Goal: Task Accomplishment & Management: Manage account settings

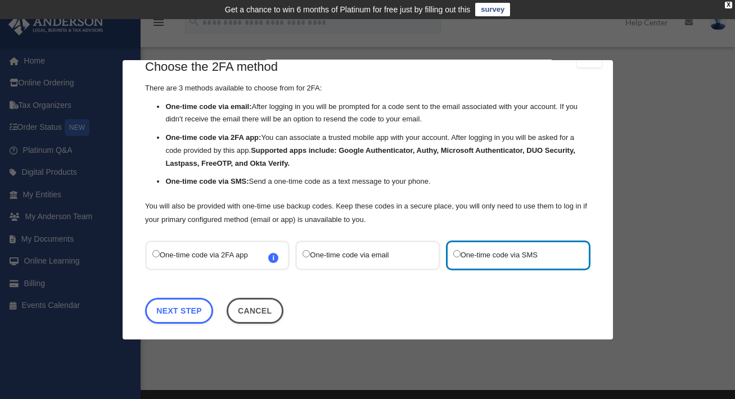
scroll to position [30, 0]
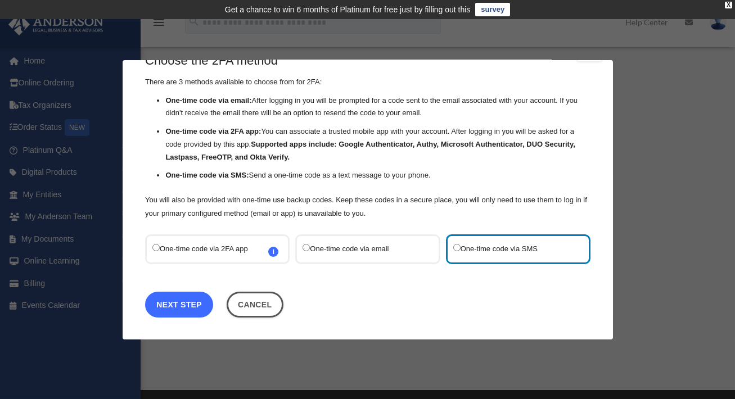
click at [184, 308] on link "Next Step" at bounding box center [179, 304] width 68 height 26
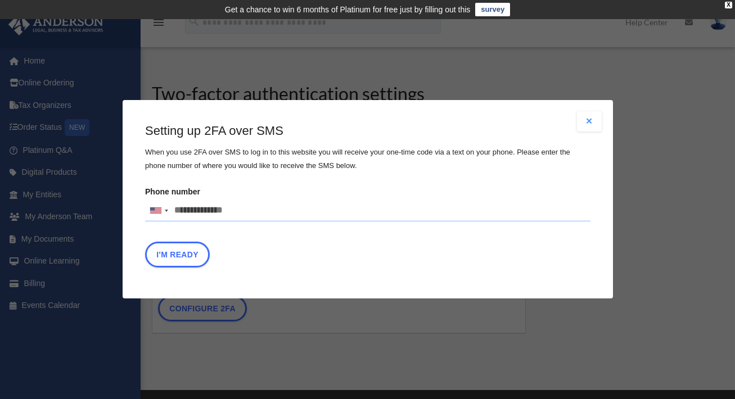
click at [241, 210] on input "Phone number United States +1 United Kingdom +44 Afghanistan (‫افغانستان‬‎) +93…" at bounding box center [367, 211] width 445 height 22
type input "**********"
click at [186, 256] on button "I'm Ready" at bounding box center [177, 255] width 65 height 26
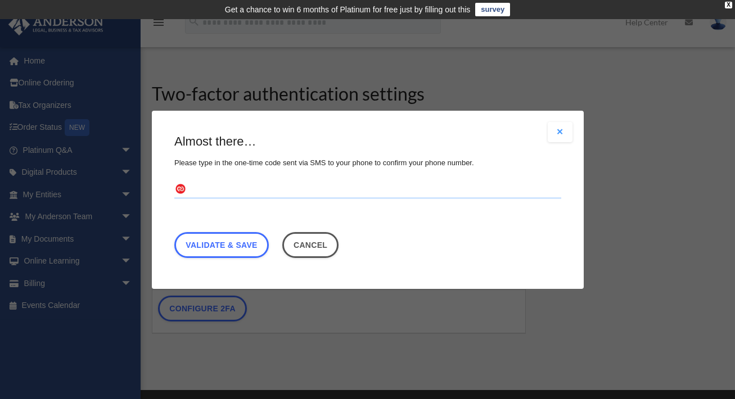
click at [197, 186] on input "text" at bounding box center [367, 190] width 387 height 18
type input "******"
click at [226, 244] on link "Validate & Save" at bounding box center [221, 245] width 94 height 26
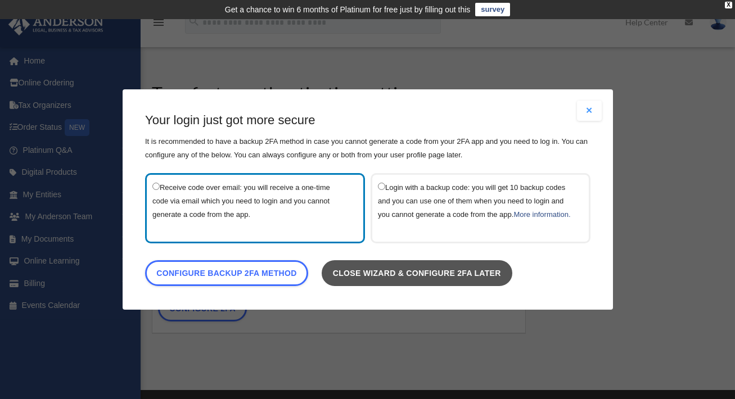
click at [395, 276] on link "Close wizard & configure 2FA later" at bounding box center [416, 273] width 191 height 26
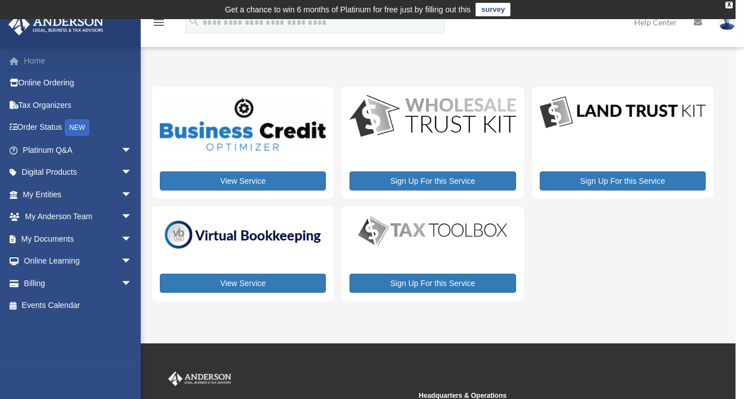
click at [35, 58] on link "Home" at bounding box center [78, 60] width 141 height 22
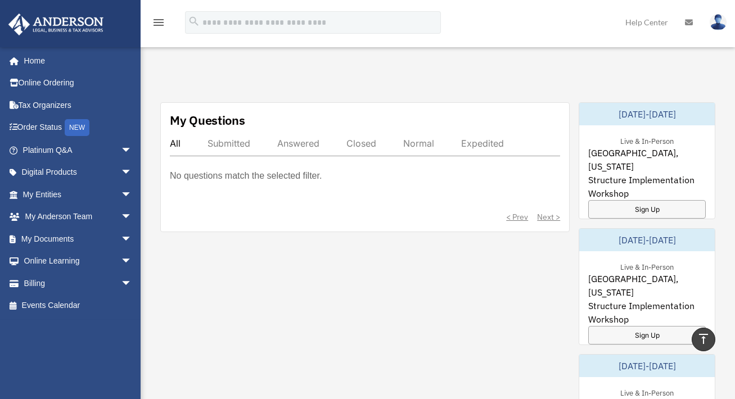
scroll to position [601, 0]
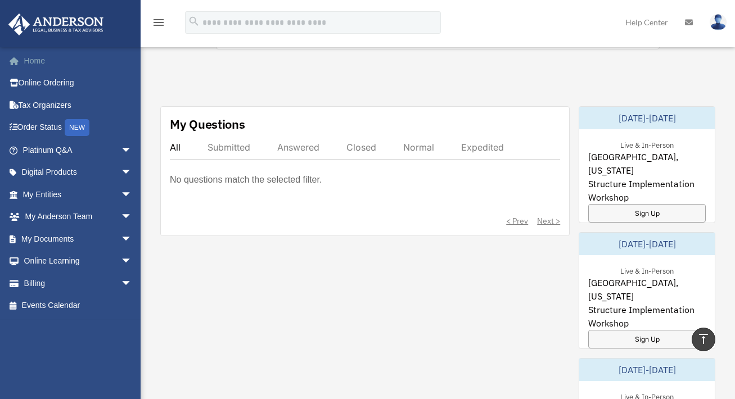
click at [33, 62] on link "Home" at bounding box center [78, 60] width 141 height 22
click at [121, 260] on span "arrow_drop_down" at bounding box center [132, 261] width 22 height 23
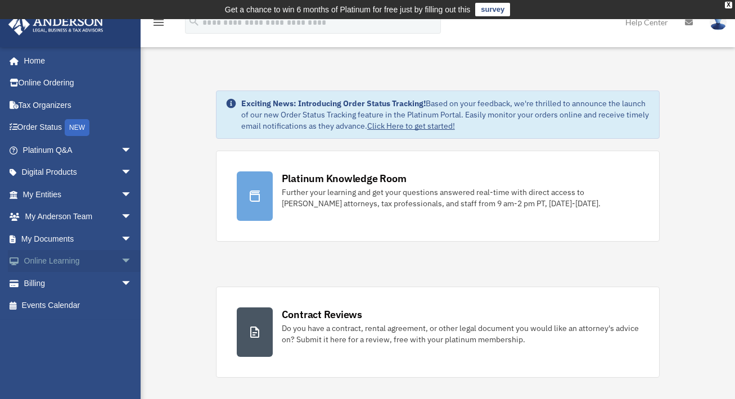
click at [121, 256] on span "arrow_drop_down" at bounding box center [132, 261] width 22 height 23
click at [51, 282] on link "Courses" at bounding box center [82, 283] width 133 height 22
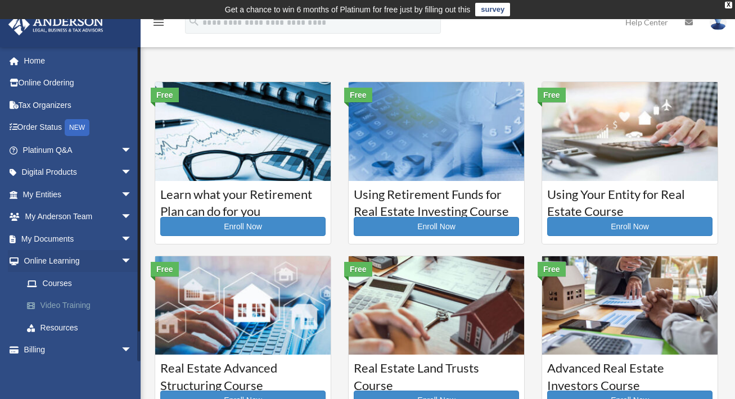
click at [67, 303] on link "Video Training" at bounding box center [82, 306] width 133 height 22
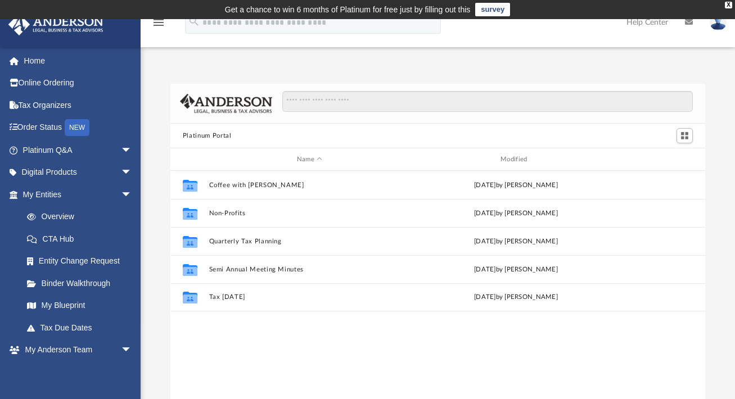
scroll to position [247, 526]
click at [121, 170] on span "arrow_drop_down" at bounding box center [132, 172] width 22 height 23
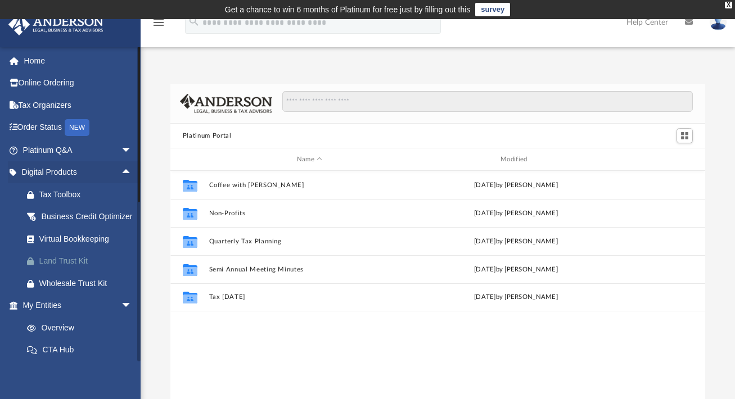
click at [62, 268] on div "Land Trust Kit" at bounding box center [87, 261] width 96 height 14
